Goal: Task Accomplishment & Management: Use online tool/utility

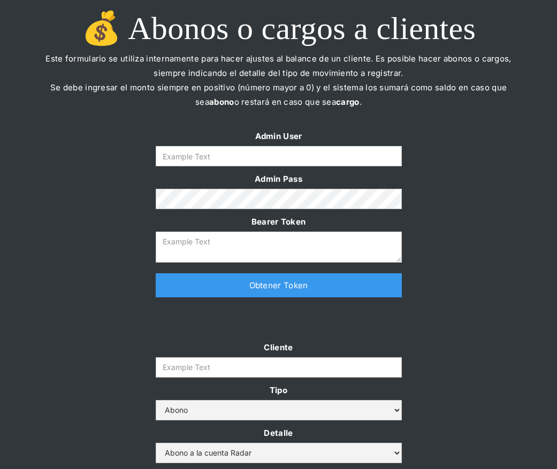
click at [274, 166] on form "Admin User Admin Pass Bearer Token" at bounding box center [279, 196] width 246 height 134
click at [270, 159] on input "Form" at bounding box center [279, 156] width 246 height 20
type input "[PERSON_NAME][EMAIL_ADDRESS][DOMAIN_NAME]"
click at [264, 286] on link "Obtener Token" at bounding box center [279, 285] width 246 height 24
type textarea "eyJhbGciOiJSUzI1NiIsInR5cCI6IkpXVCJ9.eyJkYXRhIjp7ImlkIjoiZGFuaWVsYUBzb21vc3JhZG…"
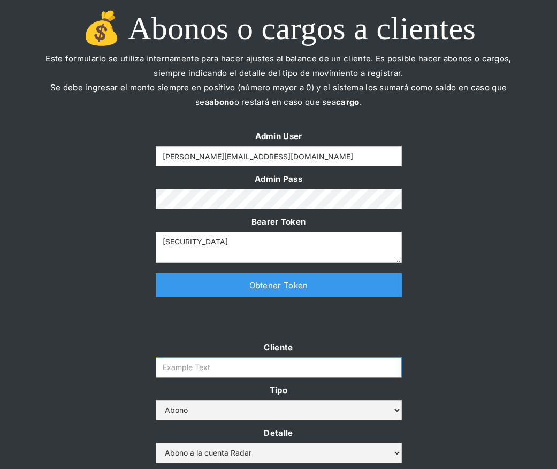
click at [271, 368] on input "Cliente" at bounding box center [279, 367] width 246 height 20
paste input "prontopaga"
type input "prontopaga"
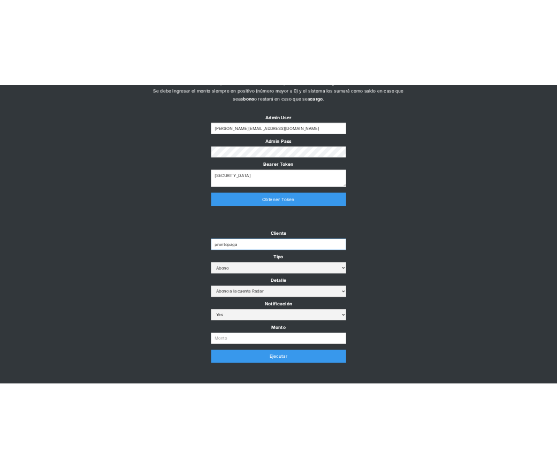
scroll to position [143, 0]
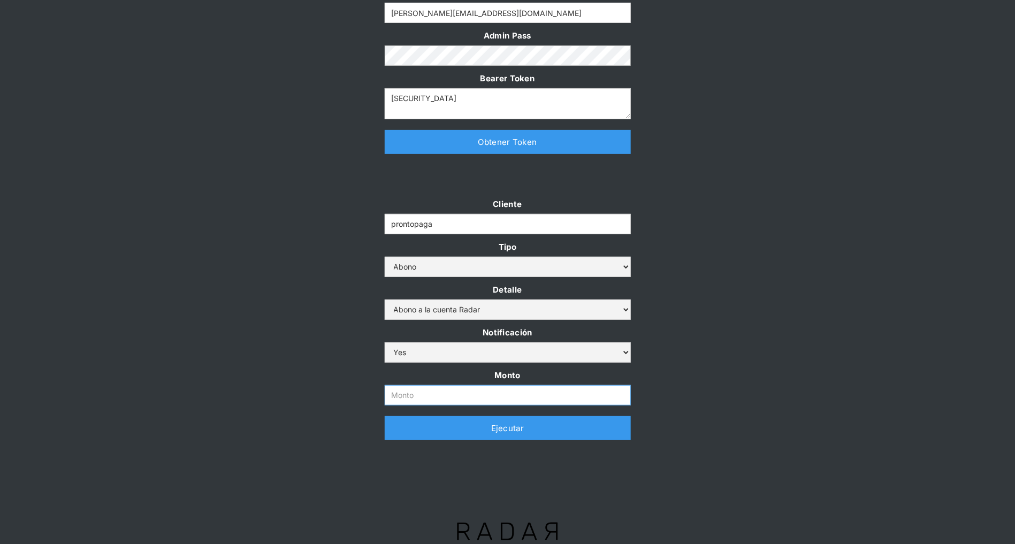
click at [447, 391] on input "Monto" at bounding box center [508, 395] width 246 height 20
paste input "$3,000,000,000"
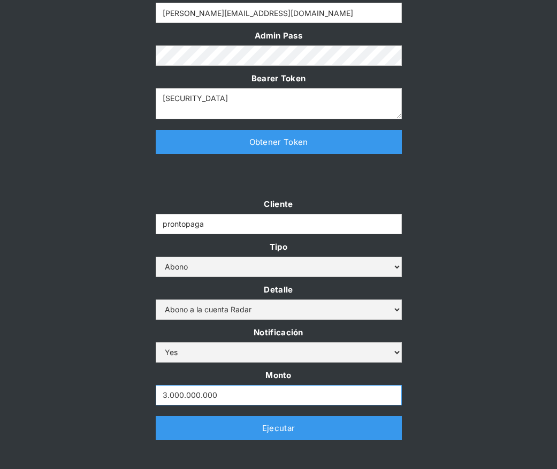
type input "3.000.000.000"
click at [441, 187] on div at bounding box center [278, 181] width 503 height 32
click at [346, 434] on link "Ejecutar" at bounding box center [279, 428] width 246 height 24
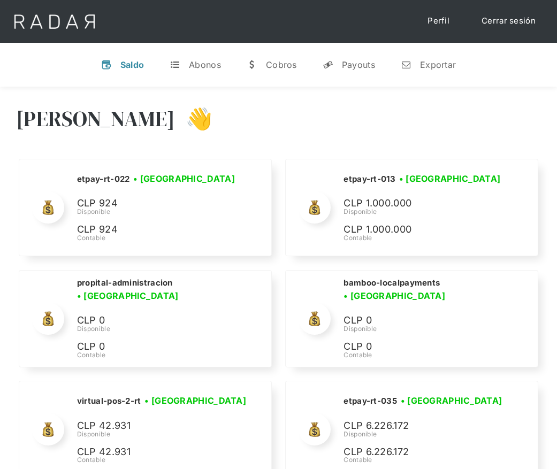
scroll to position [5374, 0]
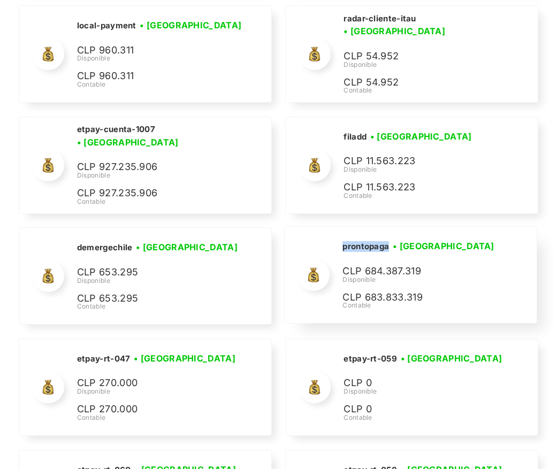
drag, startPoint x: 390, startPoint y: 234, endPoint x: 338, endPoint y: 233, distance: 52.4
click at [338, 233] on div "prontopaga • [GEOGRAPHIC_DATA] • Desconectada CLP 684.387.319 Disponible CLP 68…" at bounding box center [411, 275] width 252 height 96
copy h2 "prontopaga"
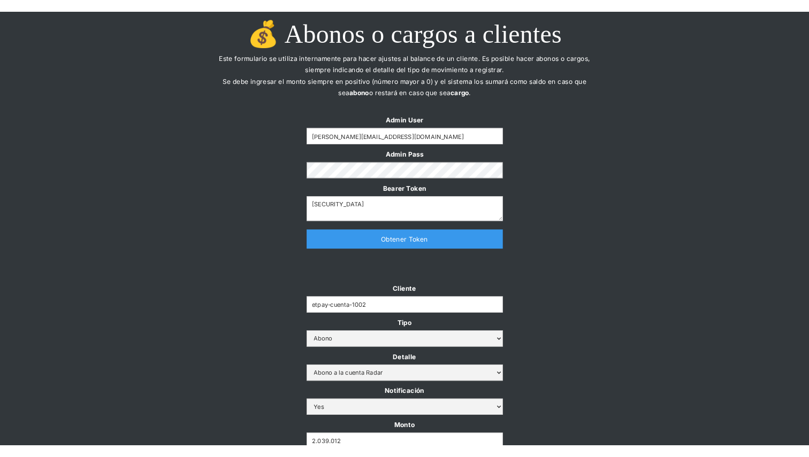
scroll to position [134, 0]
